Goal: Task Accomplishment & Management: Manage account settings

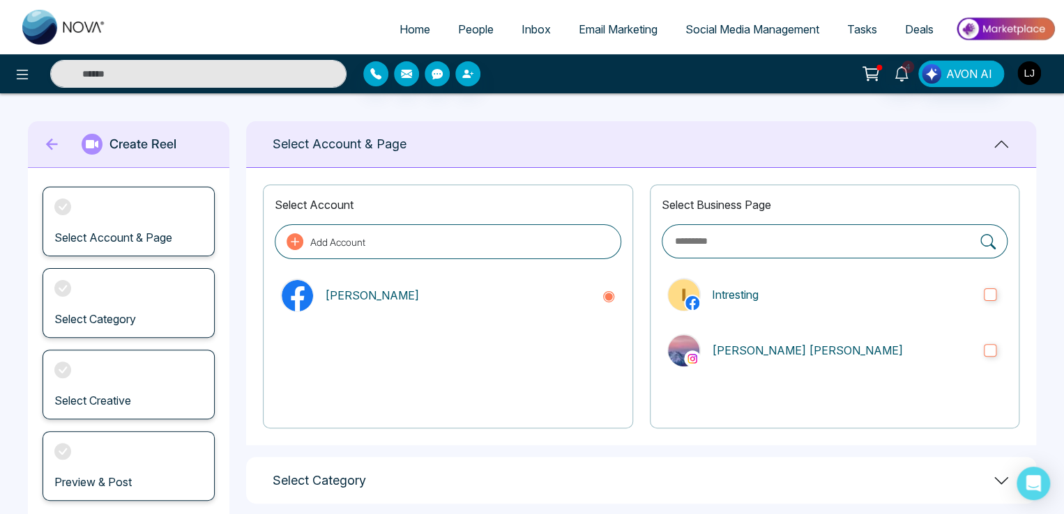
click at [1031, 69] on img "button" at bounding box center [1029, 73] width 24 height 24
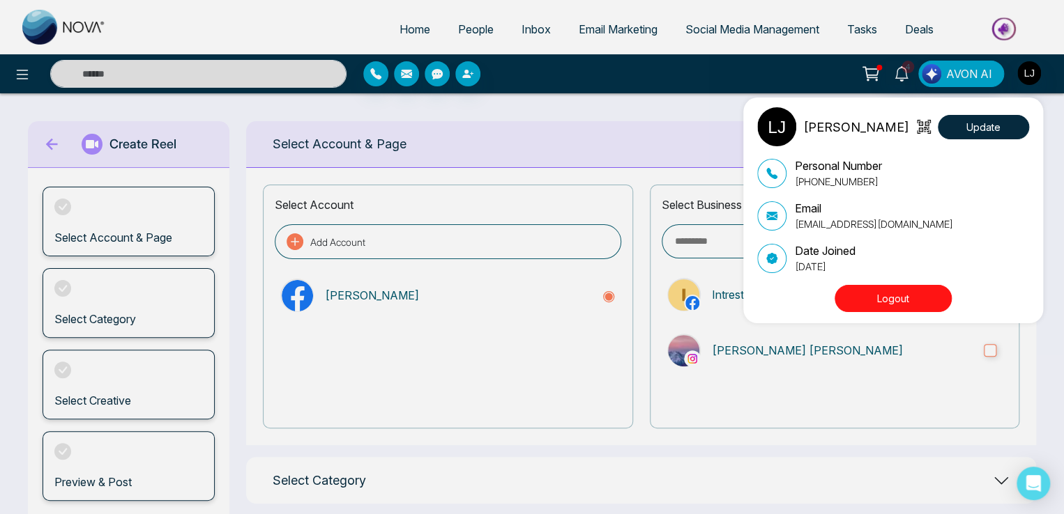
click at [482, 28] on div "[PERSON_NAME] Update Personal Number [PHONE_NUMBER] Email [EMAIL_ADDRESS][DOMAI…" at bounding box center [532, 257] width 1064 height 514
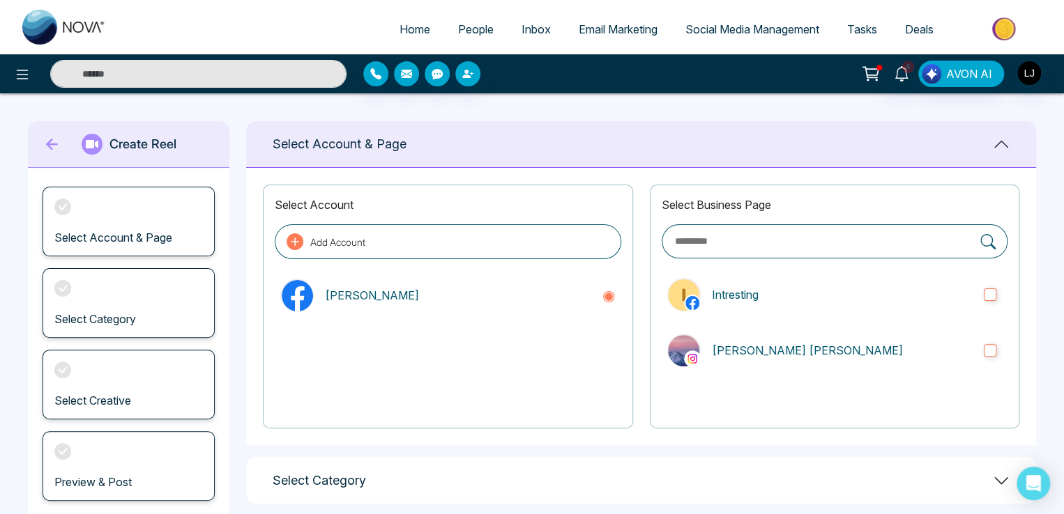
click at [470, 29] on span "People" at bounding box center [476, 29] width 36 height 14
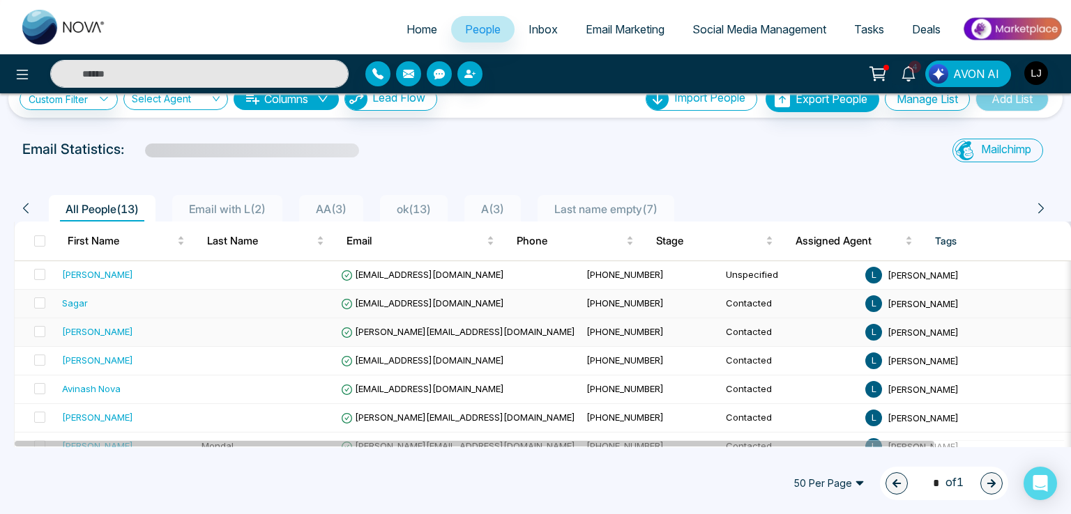
scroll to position [70, 0]
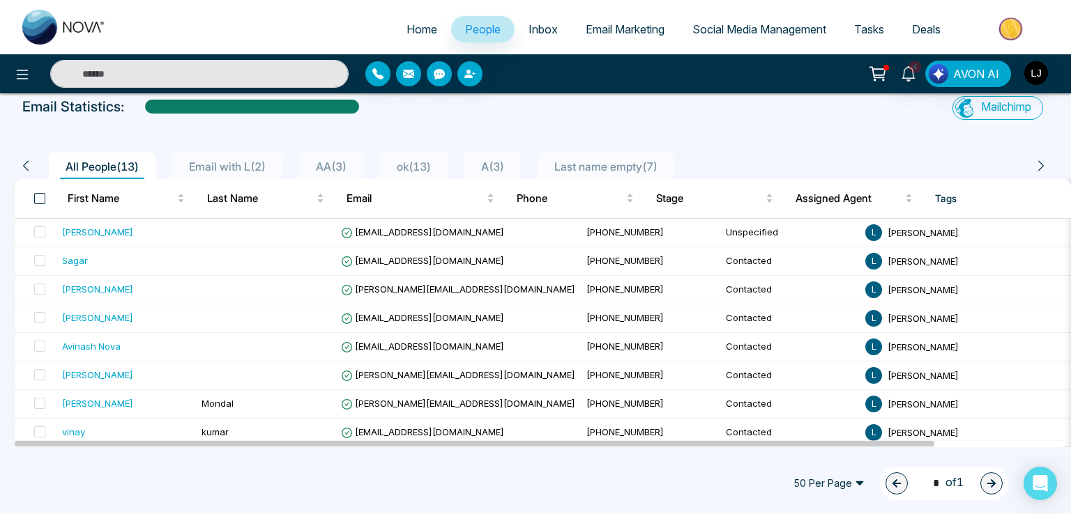
click at [39, 199] on span at bounding box center [39, 198] width 11 height 11
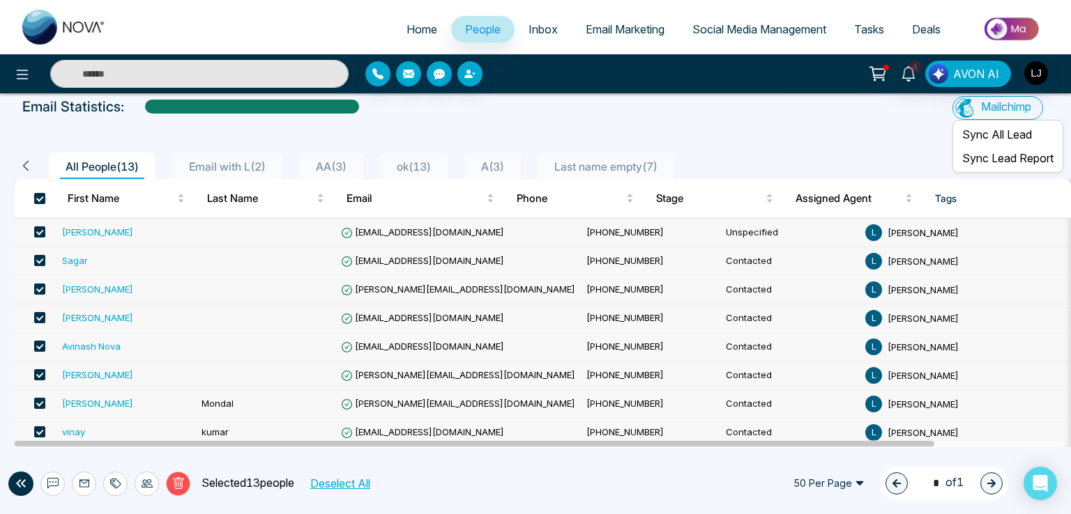
click at [993, 110] on span "Mailchimp" at bounding box center [1006, 107] width 50 height 14
click at [987, 132] on li "Sync All Lead" at bounding box center [1007, 135] width 105 height 24
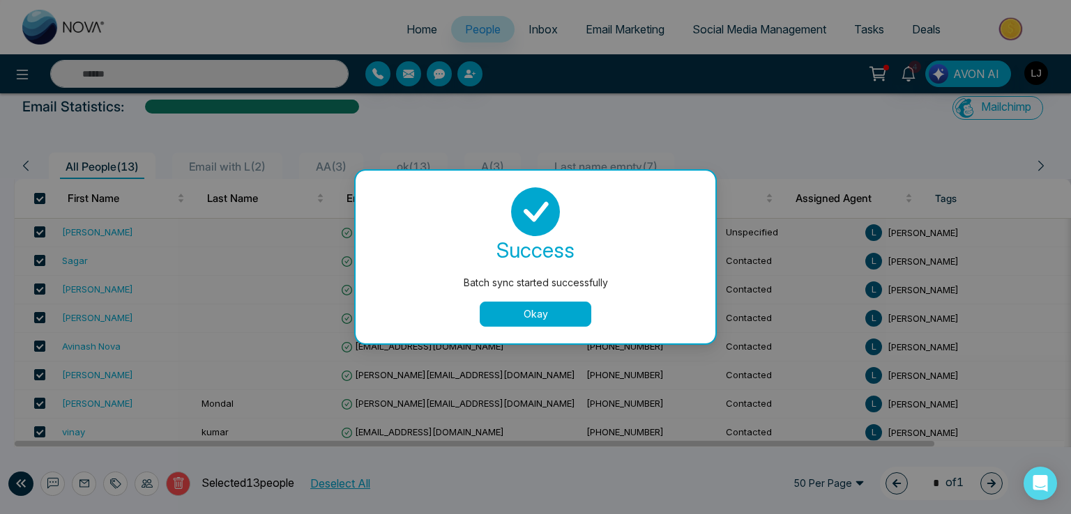
click at [557, 316] on button "Okay" at bounding box center [536, 314] width 112 height 25
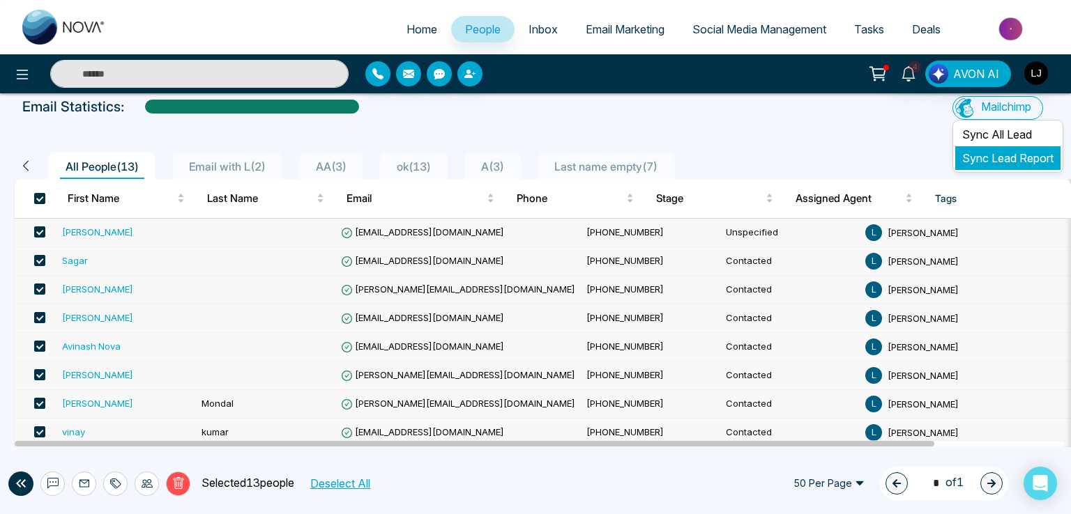
click at [984, 158] on link "Sync Lead Report" at bounding box center [1007, 158] width 91 height 14
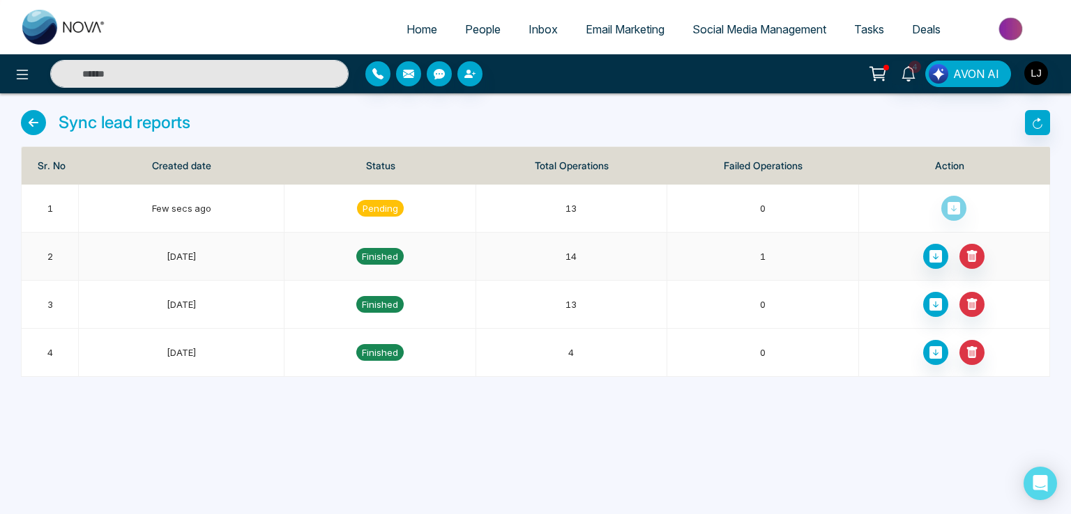
drag, startPoint x: 169, startPoint y: 259, endPoint x: 219, endPoint y: 257, distance: 49.5
click at [219, 257] on td "[DATE]" at bounding box center [182, 257] width 206 height 48
click at [432, 484] on div "Home People Inbox Email Marketing Social Media Management Tasks Deals 4 AVON AI…" at bounding box center [535, 257] width 1071 height 514
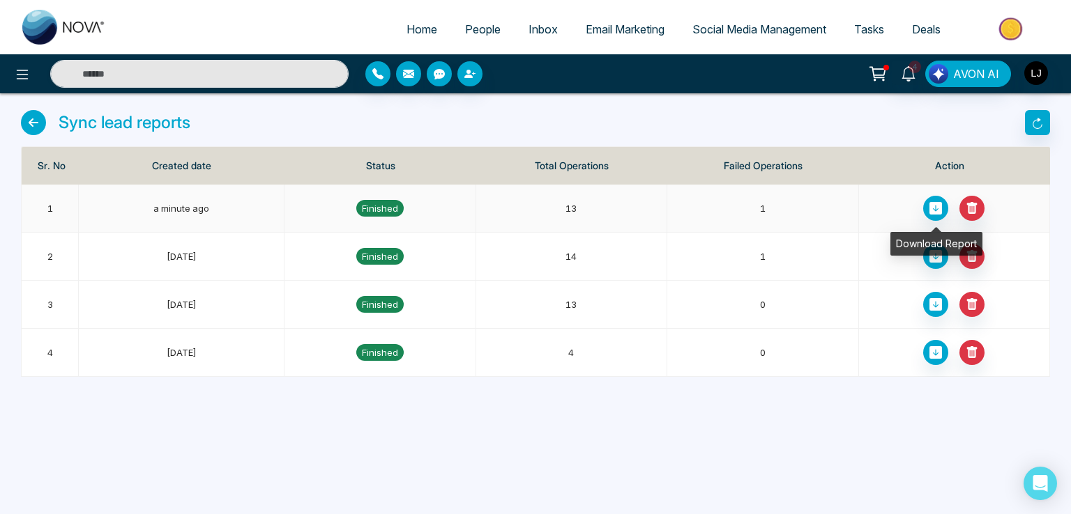
click at [938, 204] on icon at bounding box center [935, 208] width 13 height 13
click at [1035, 71] on img "button" at bounding box center [1036, 73] width 24 height 24
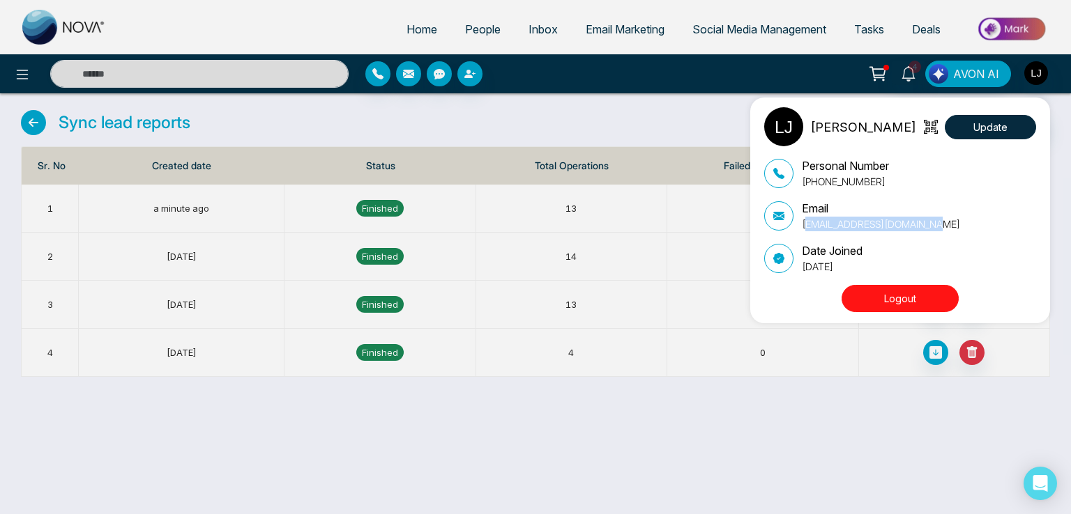
drag, startPoint x: 804, startPoint y: 227, endPoint x: 934, endPoint y: 227, distance: 130.4
click at [934, 227] on div "Email [EMAIL_ADDRESS][DOMAIN_NAME]" at bounding box center [900, 215] width 272 height 31
click at [580, 104] on div "[PERSON_NAME] Update Personal Number [PHONE_NUMBER] Email [EMAIL_ADDRESS][DOMAI…" at bounding box center [535, 257] width 1071 height 514
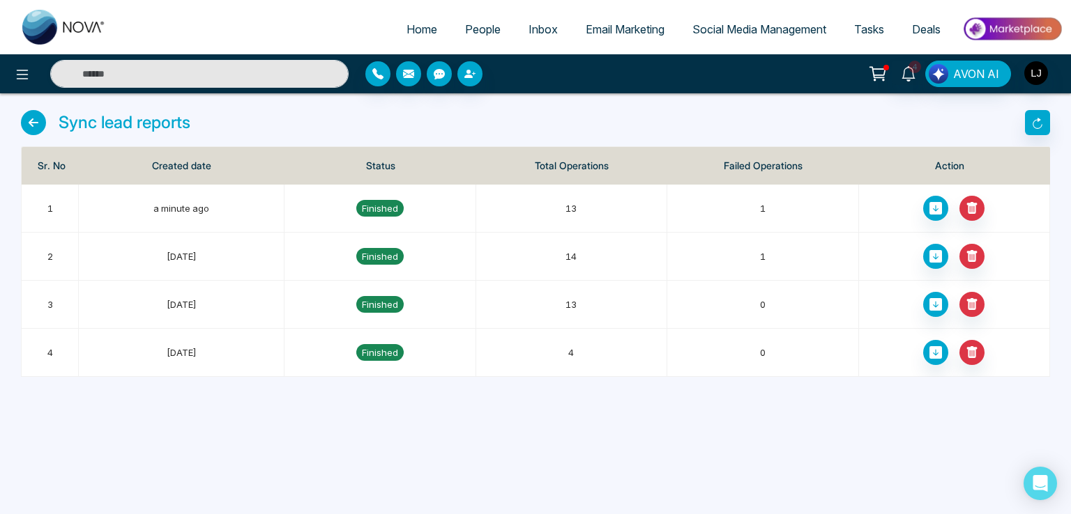
click at [478, 35] on span "People" at bounding box center [483, 29] width 36 height 14
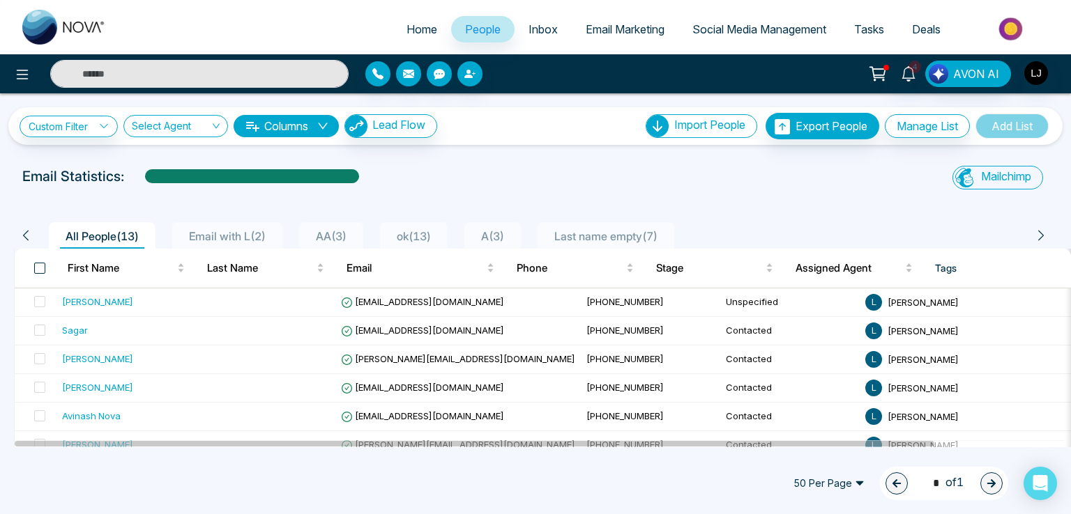
click at [39, 267] on span at bounding box center [39, 268] width 11 height 11
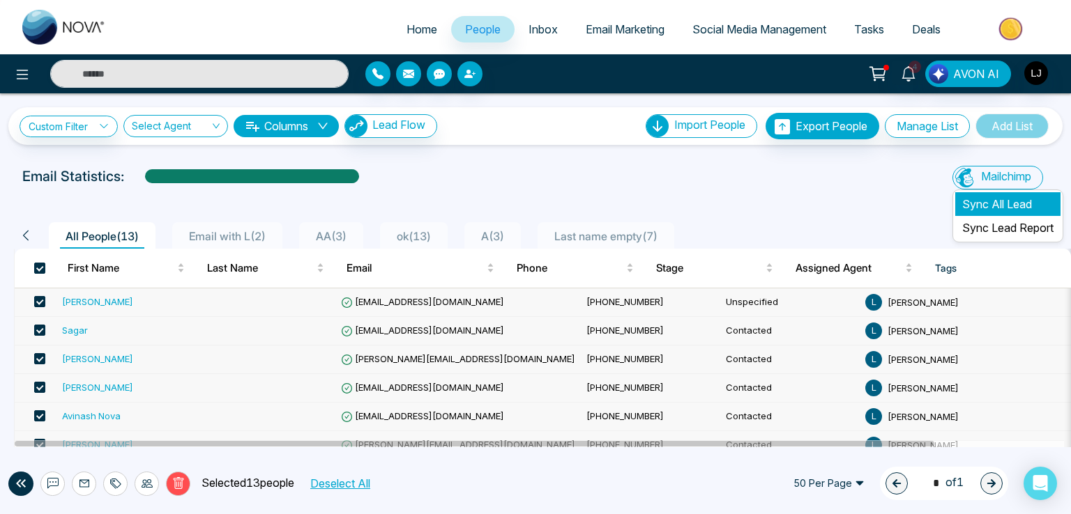
click at [967, 206] on li "Sync All Lead" at bounding box center [1007, 204] width 105 height 24
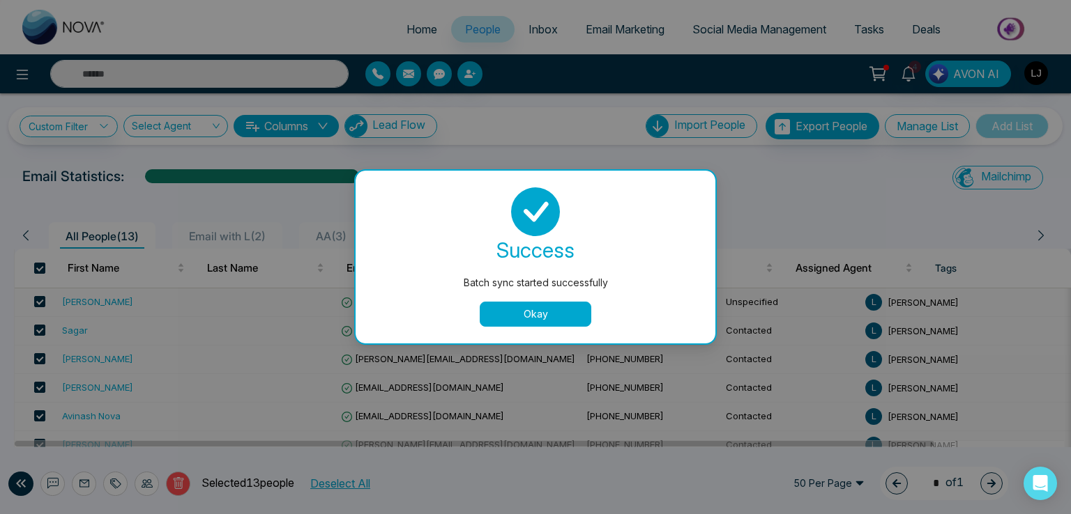
click at [517, 322] on button "Okay" at bounding box center [536, 314] width 112 height 25
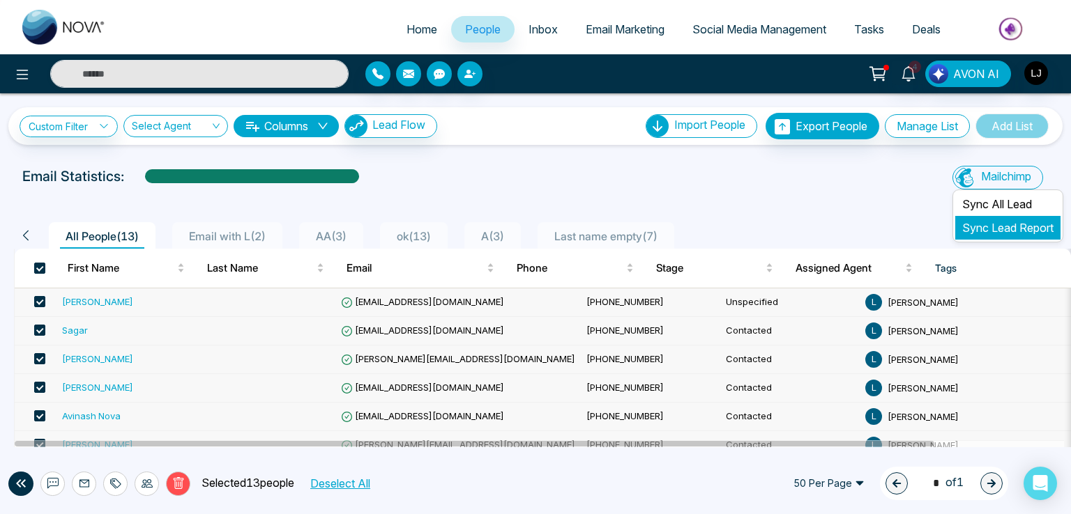
click at [970, 221] on link "Sync Lead Report" at bounding box center [1007, 228] width 91 height 14
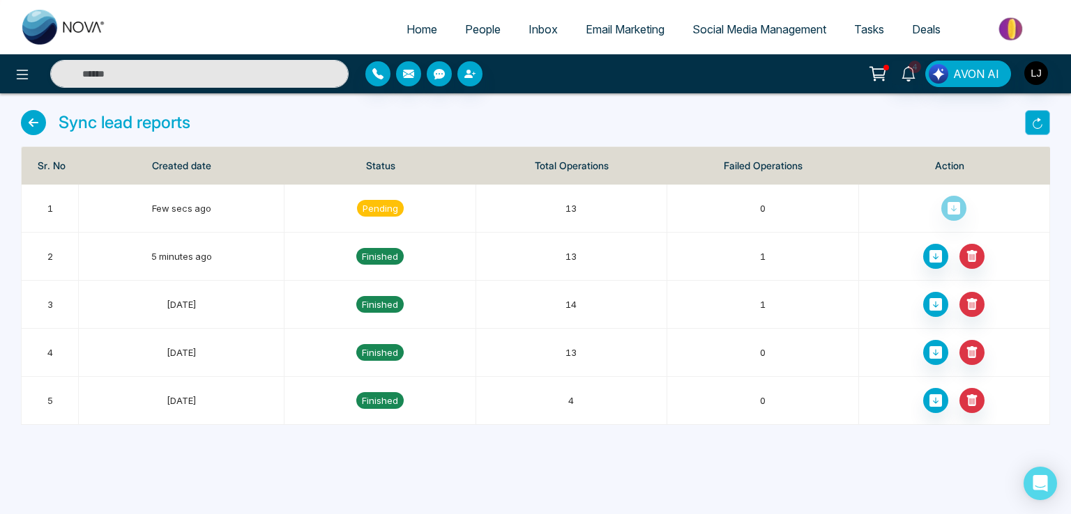
click at [1037, 118] on icon "button" at bounding box center [1036, 123] width 9 height 11
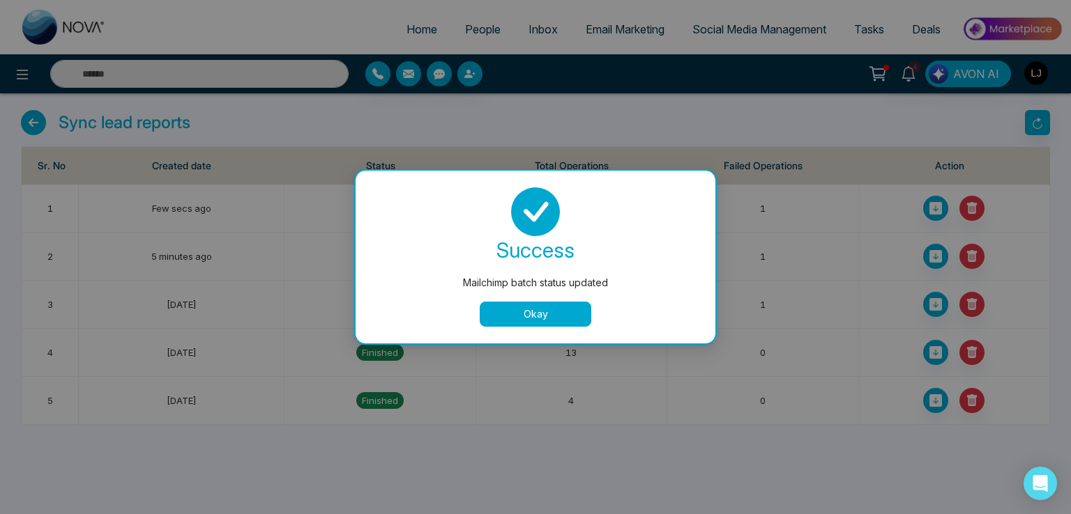
click at [537, 313] on button "Okay" at bounding box center [536, 314] width 112 height 25
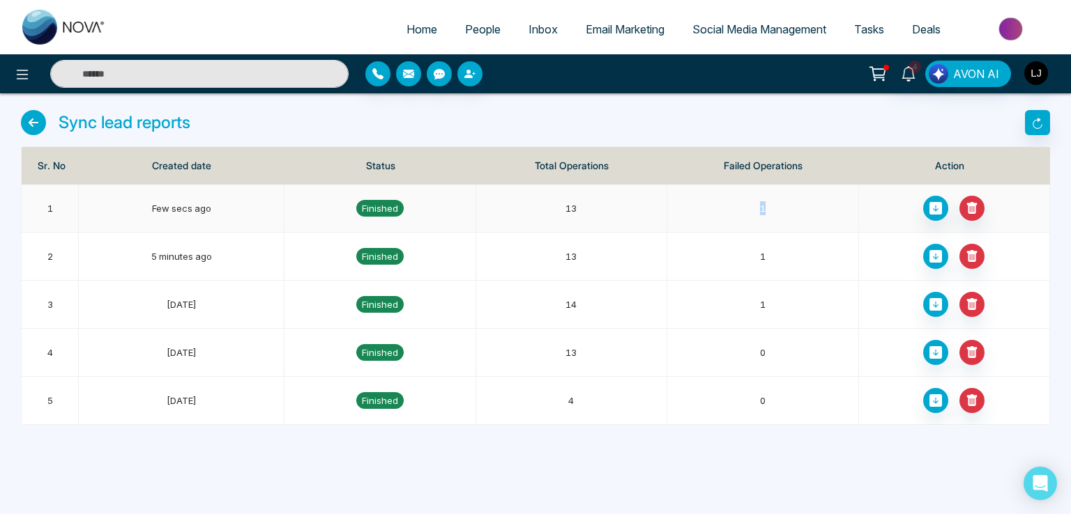
drag, startPoint x: 756, startPoint y: 206, endPoint x: 792, endPoint y: 208, distance: 35.6
click at [792, 208] on td "1" at bounding box center [762, 209] width 191 height 48
click at [936, 206] on icon at bounding box center [935, 208] width 13 height 13
click at [493, 25] on link "People" at bounding box center [482, 29] width 63 height 26
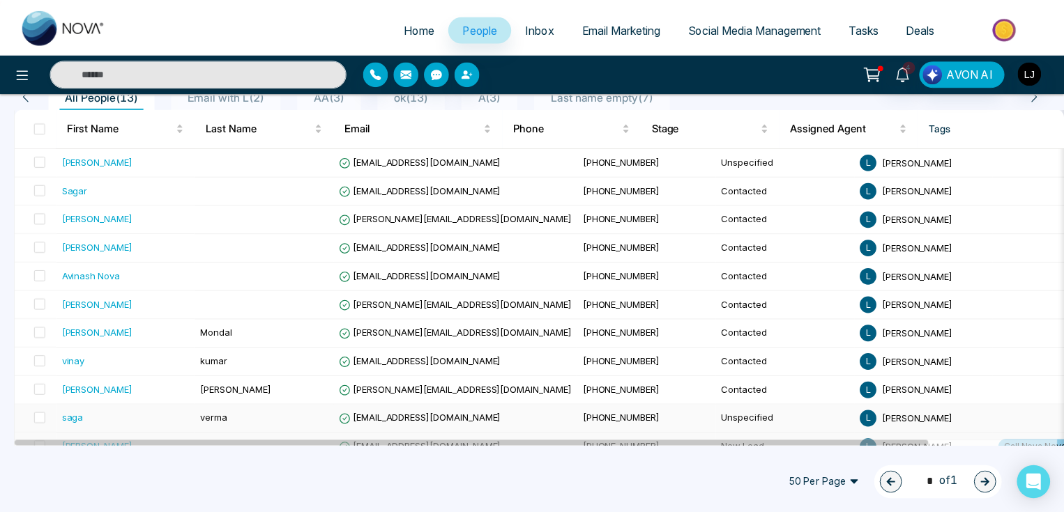
scroll to position [217, 0]
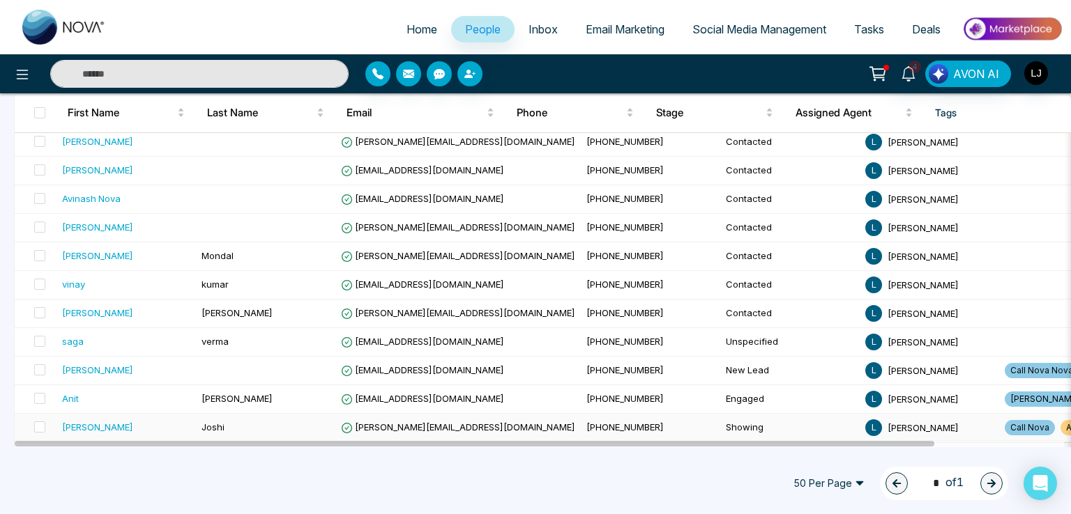
click at [396, 425] on span "[PERSON_NAME][EMAIL_ADDRESS][DOMAIN_NAME]" at bounding box center [458, 427] width 234 height 11
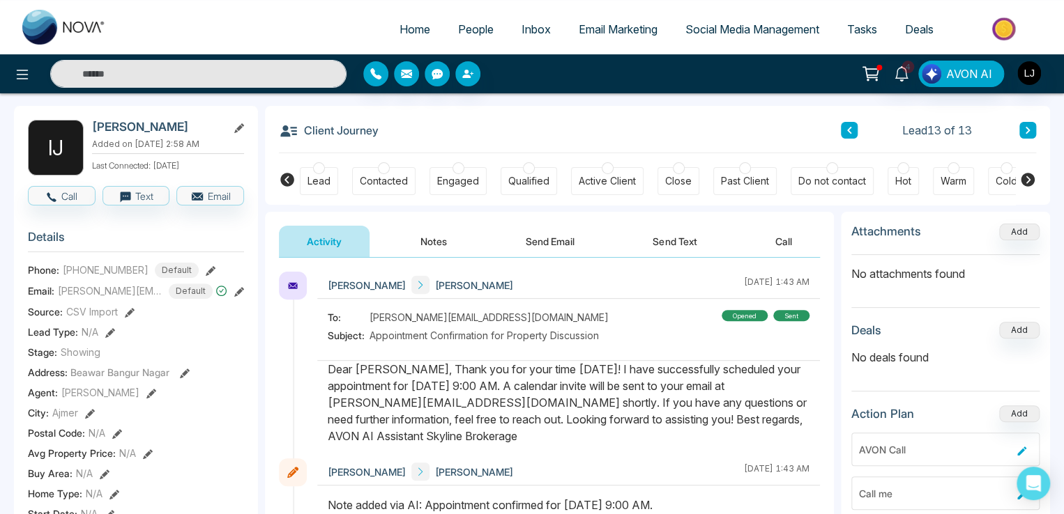
scroll to position [70, 0]
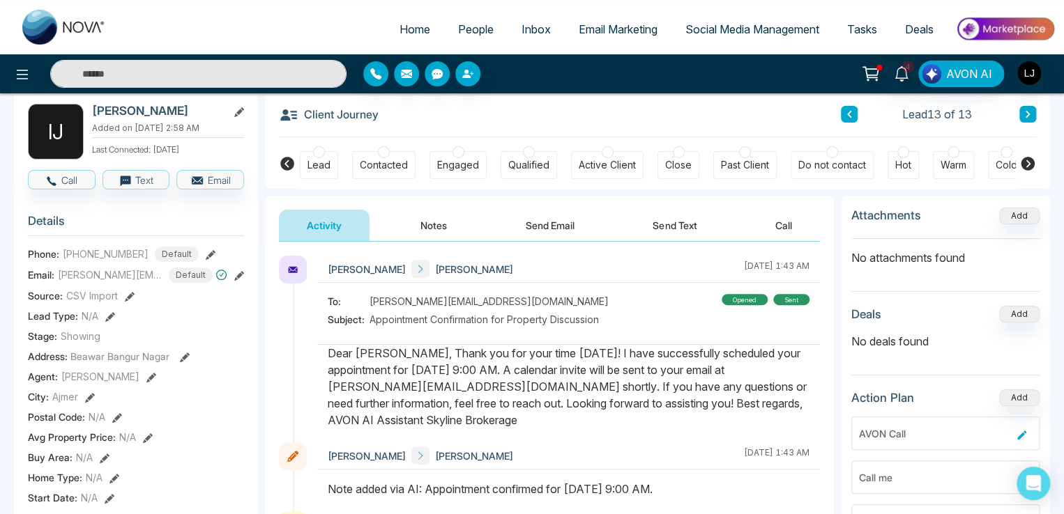
click at [236, 281] on icon at bounding box center [239, 276] width 10 height 10
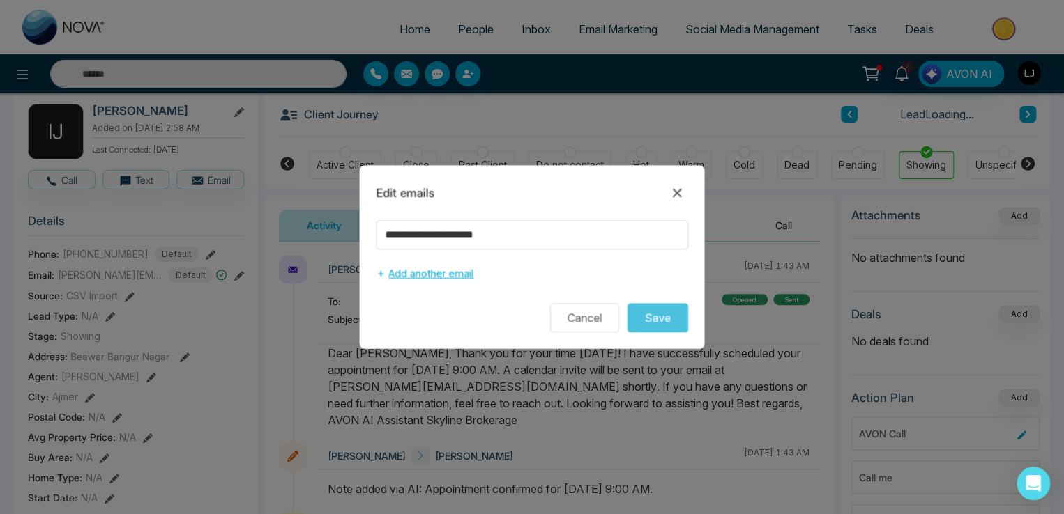
scroll to position [0, 281]
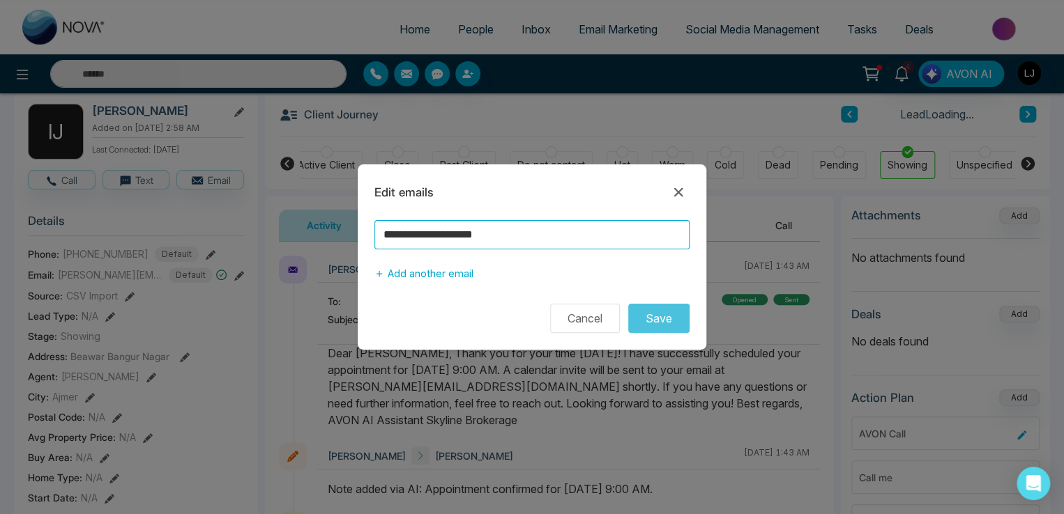
drag, startPoint x: 421, startPoint y: 235, endPoint x: 328, endPoint y: 235, distance: 93.4
click at [328, 235] on div "**********" at bounding box center [532, 257] width 1064 height 514
type input "**********"
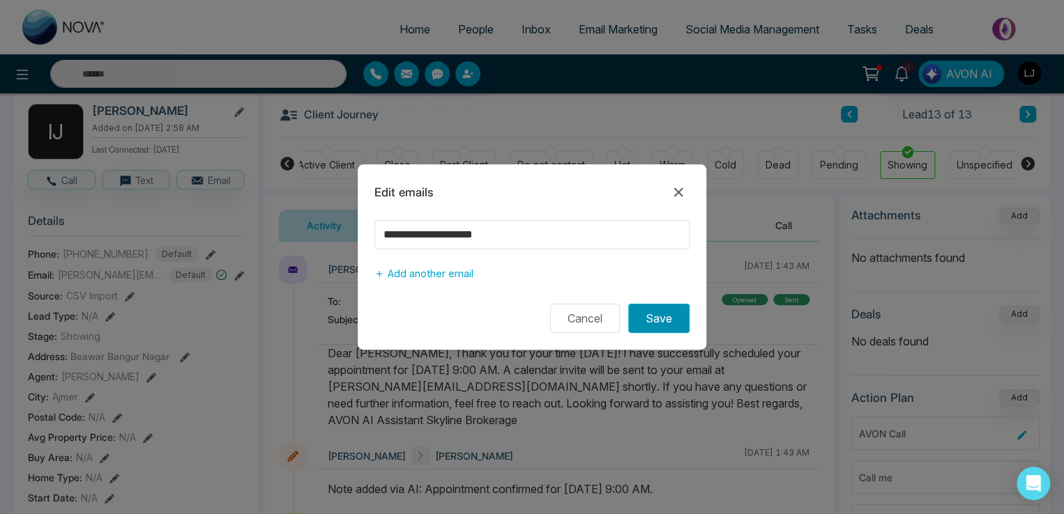
click at [661, 316] on button "Save" at bounding box center [658, 318] width 61 height 29
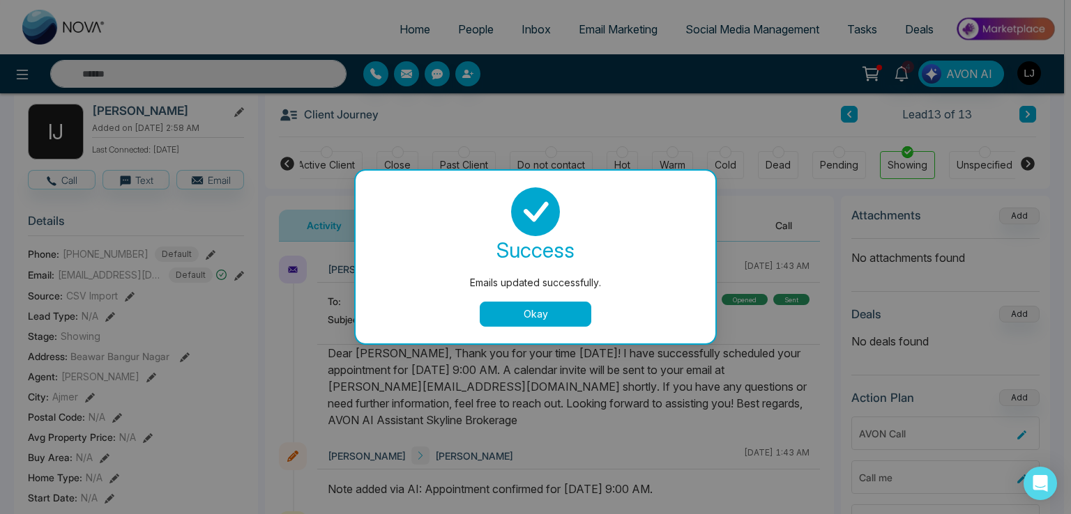
click at [528, 313] on button "Okay" at bounding box center [536, 314] width 112 height 25
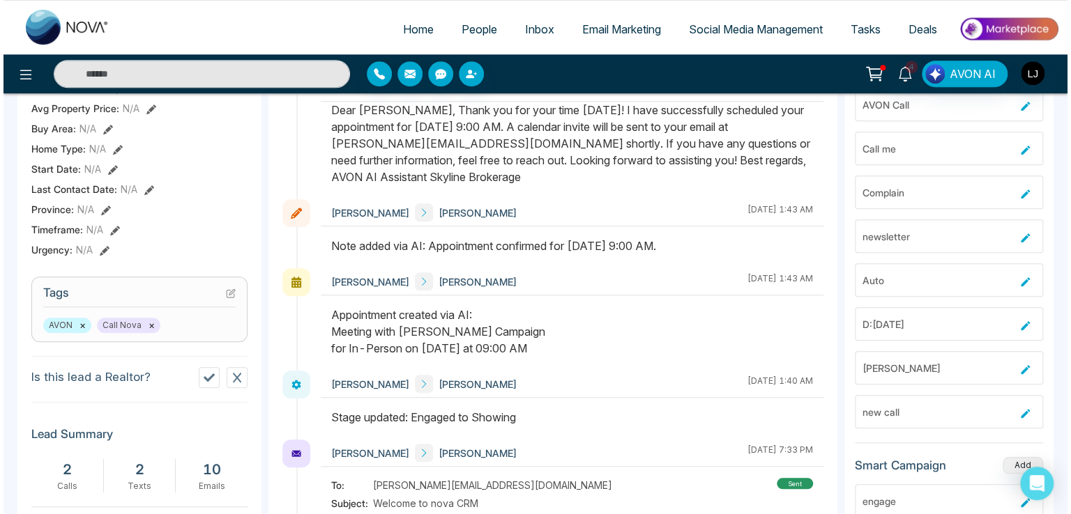
scroll to position [418, 0]
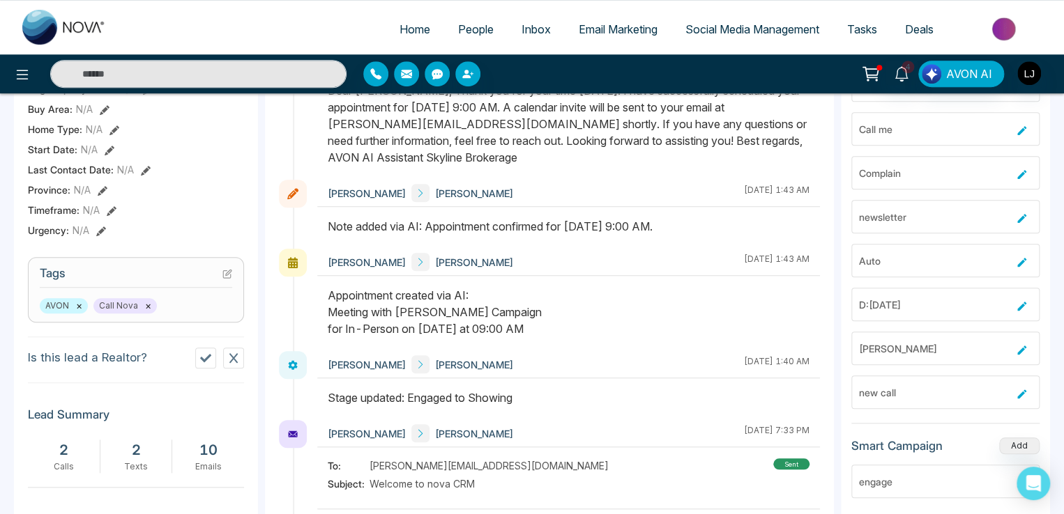
click at [76, 312] on button "×" at bounding box center [79, 306] width 6 height 13
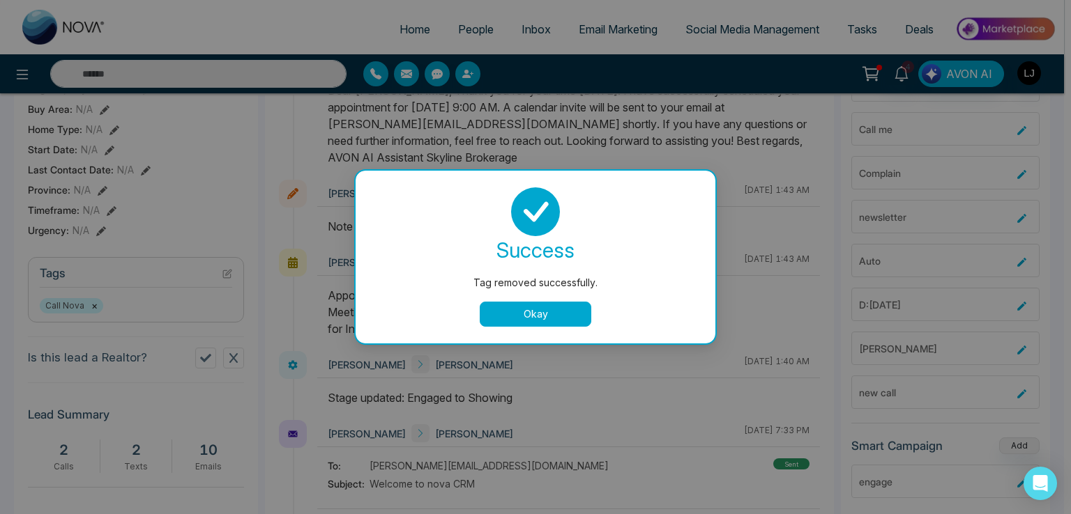
click at [521, 326] on button "Okay" at bounding box center [536, 314] width 112 height 25
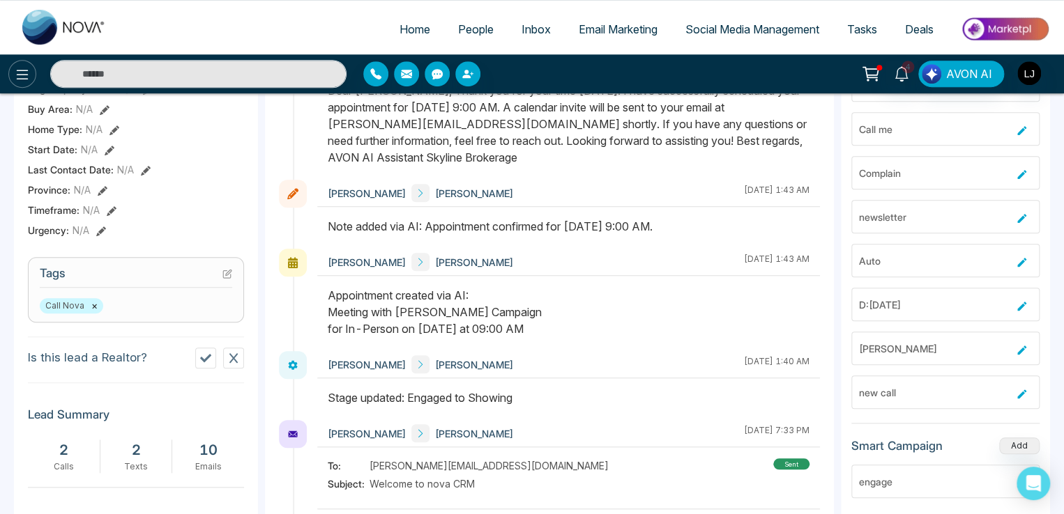
click at [22, 82] on icon at bounding box center [22, 74] width 17 height 17
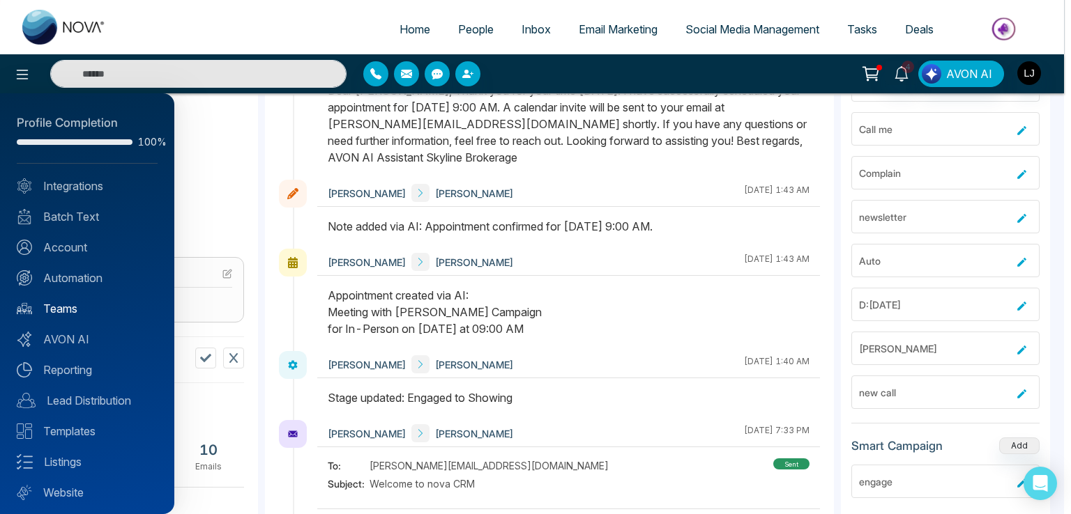
scroll to position [33, 0]
